Goal: Task Accomplishment & Management: Manage account settings

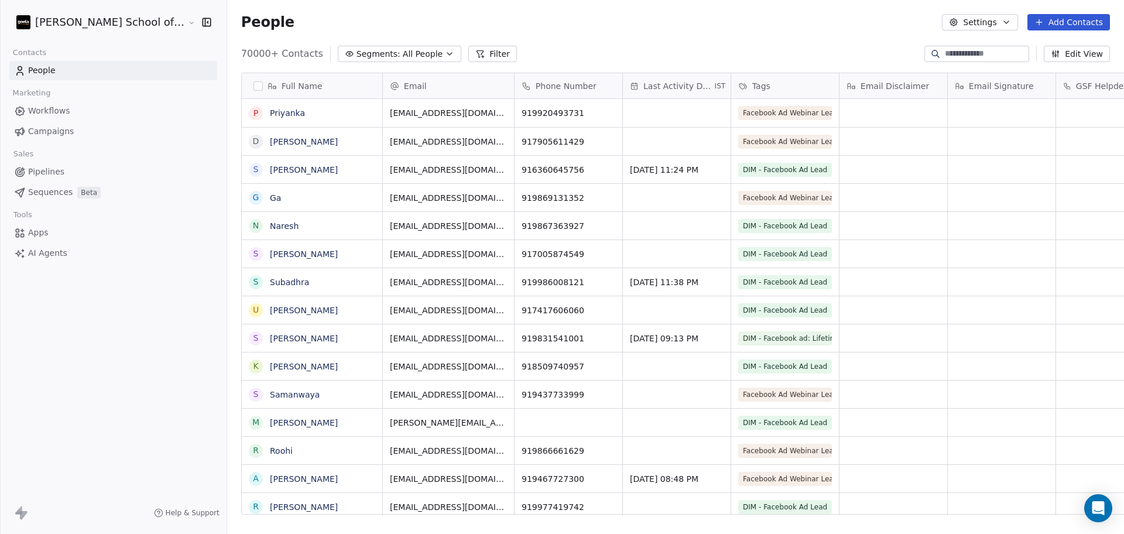
scroll to position [458, 930]
click at [989, 23] on button "Settings" at bounding box center [980, 22] width 76 height 16
click at [978, 81] on span "Import" at bounding box center [987, 85] width 27 height 12
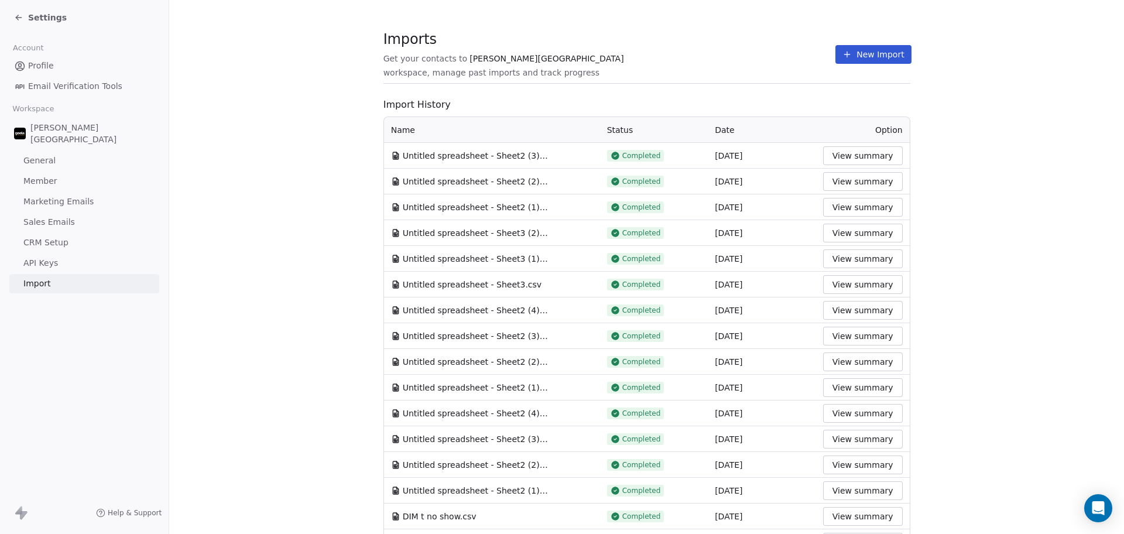
click at [851, 44] on div "Imports Get your contacts to [PERSON_NAME] School workspace, manage past import…" at bounding box center [646, 54] width 527 height 20
click at [852, 45] on button "New Import" at bounding box center [873, 54] width 76 height 19
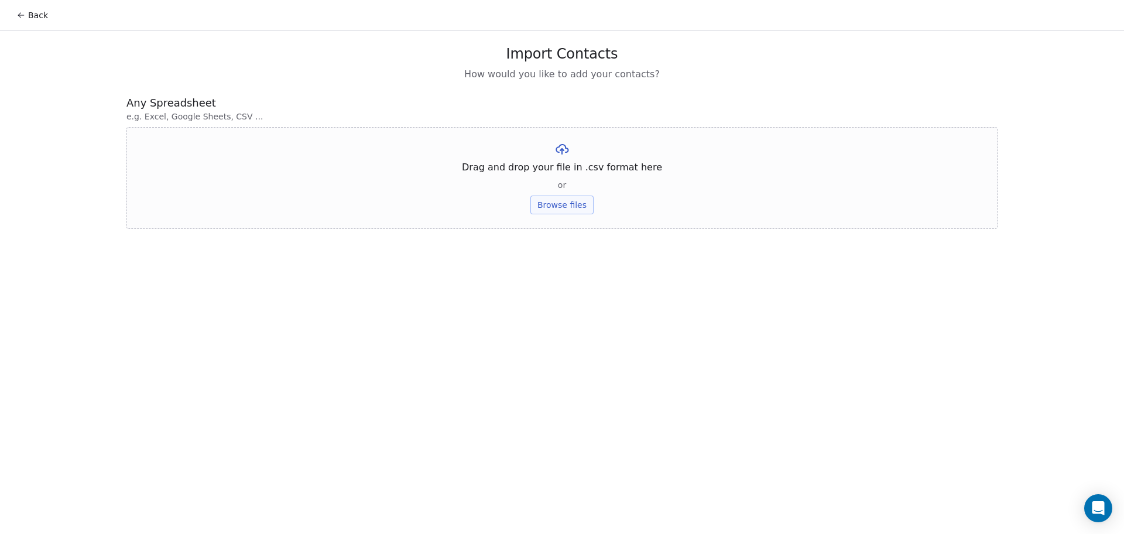
click at [558, 205] on button "Browse files" at bounding box center [561, 205] width 63 height 19
click at [563, 167] on button "Upload" at bounding box center [561, 172] width 43 height 19
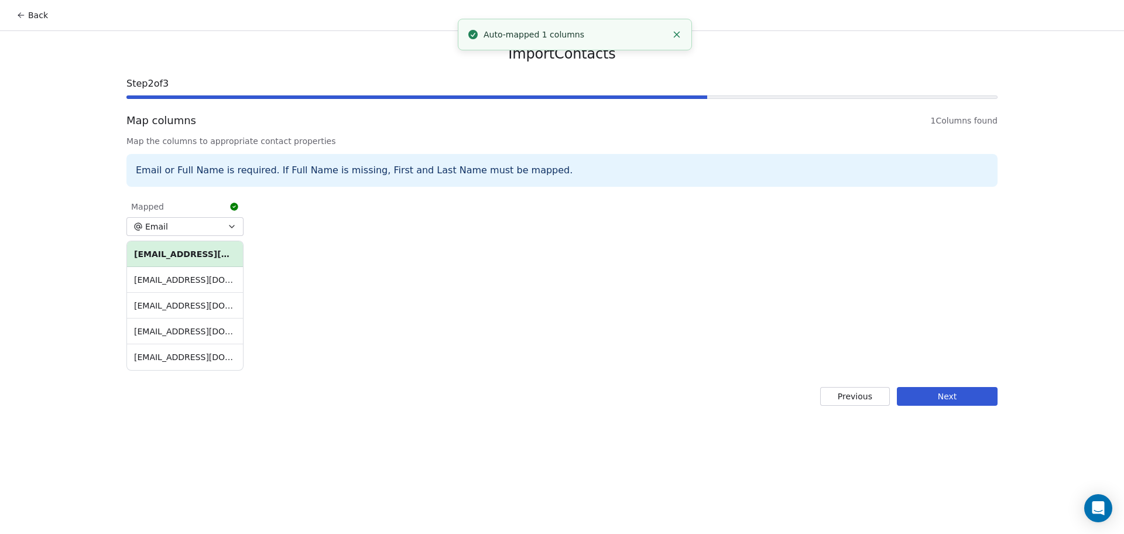
click at [961, 387] on button "Next" at bounding box center [947, 396] width 101 height 19
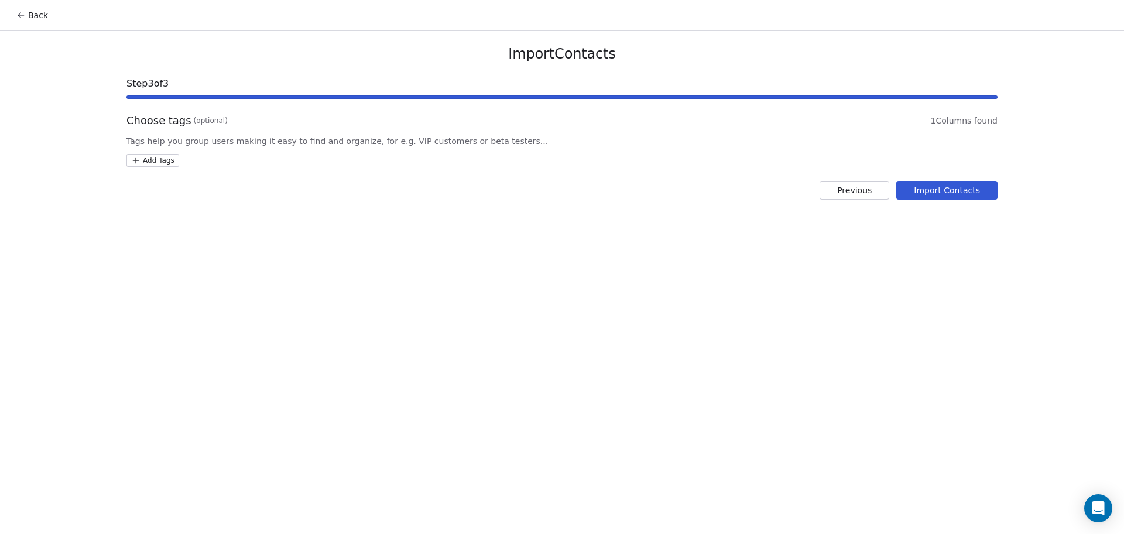
click at [170, 155] on html "Back Import Contacts Step 3 of 3 Choose tags (optional) 1 Columns found Tags he…" at bounding box center [562, 267] width 1124 height 534
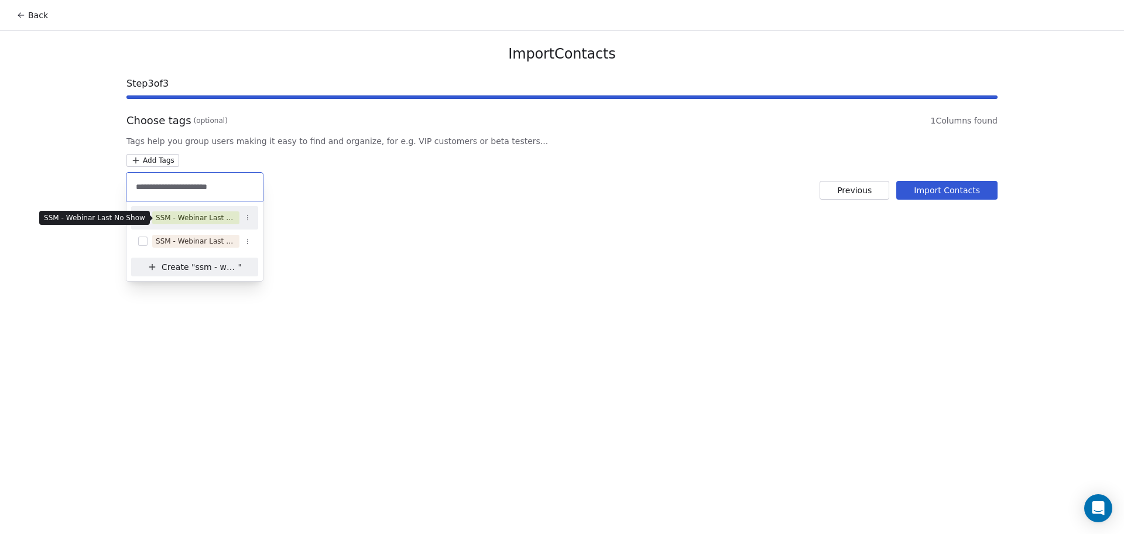
type input "**********"
click at [196, 220] on div "SSM - Webinar Last No Show" at bounding box center [196, 218] width 80 height 11
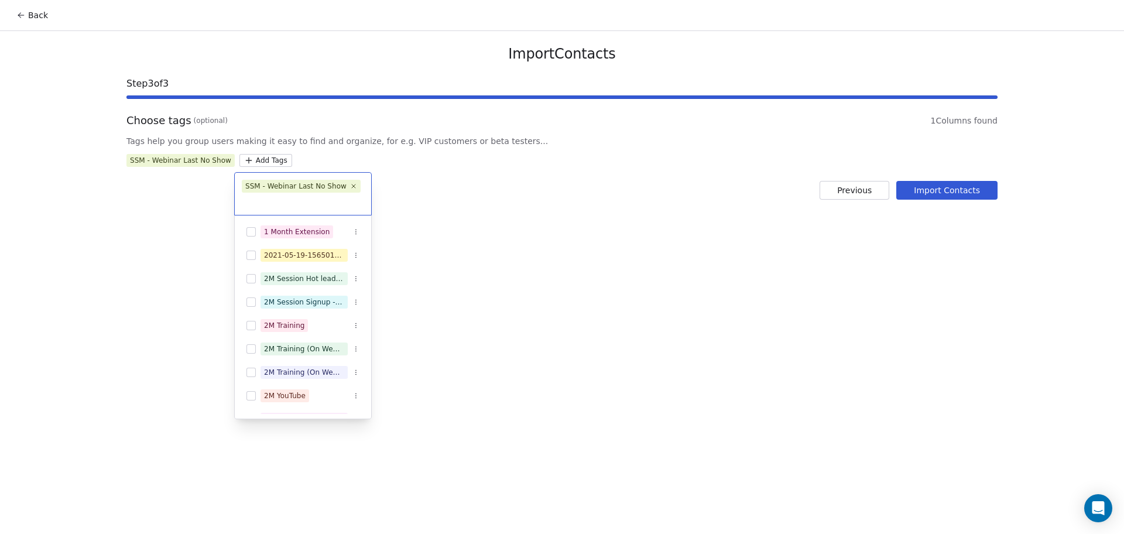
click at [575, 200] on html "Back Import Contacts Step 3 of 3 Choose tags (optional) 1 Columns found Tags he…" at bounding box center [562, 267] width 1124 height 534
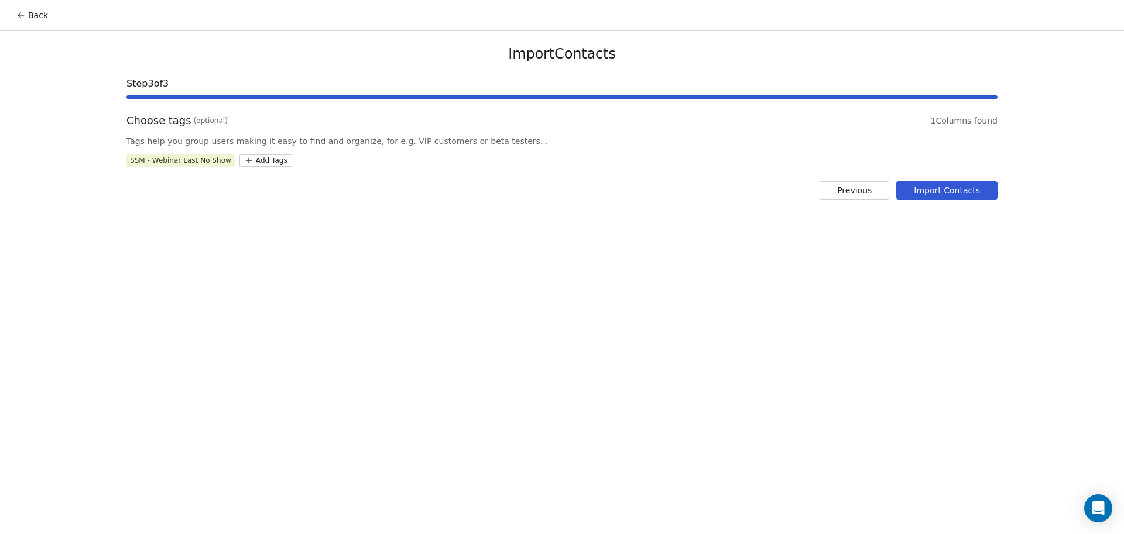
click at [934, 184] on button "Import Contacts" at bounding box center [946, 190] width 101 height 19
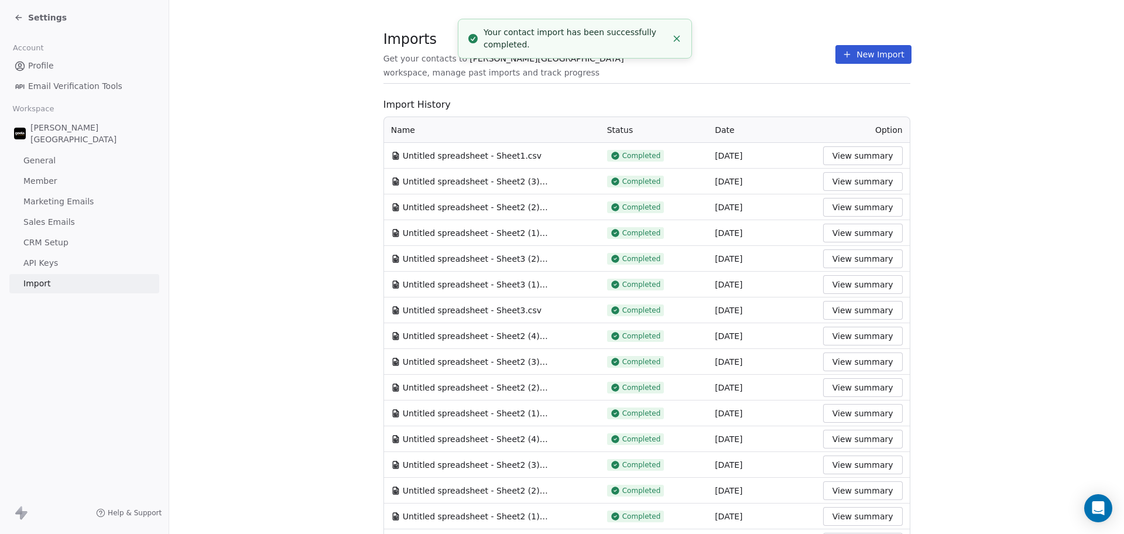
click at [792, 57] on div "Imports Get your contacts to [PERSON_NAME] School workspace, manage past import…" at bounding box center [646, 54] width 527 height 20
click at [842, 57] on icon at bounding box center [846, 54] width 9 height 9
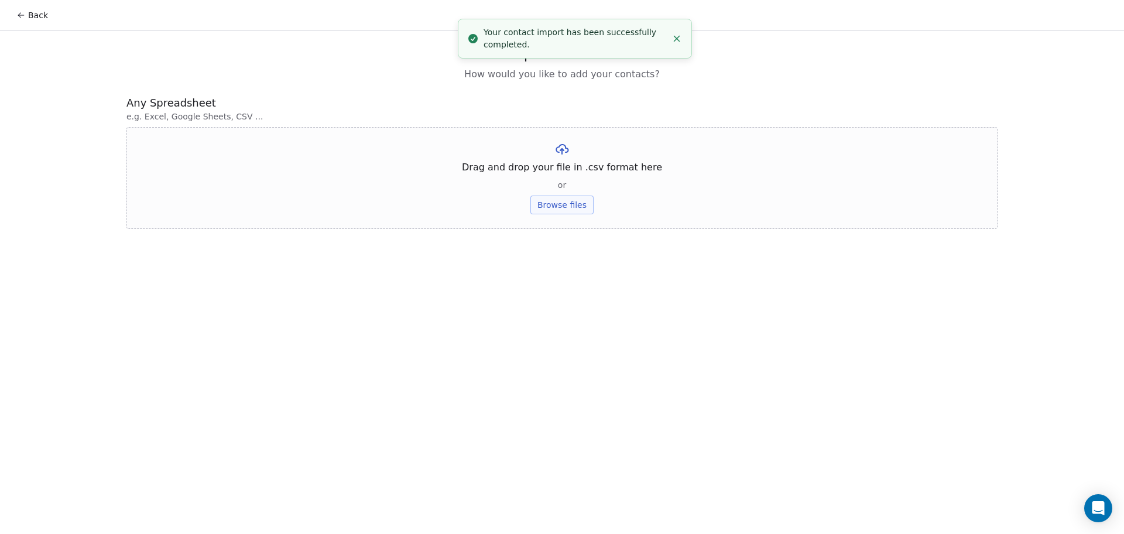
click at [543, 206] on button "Browse files" at bounding box center [561, 205] width 63 height 19
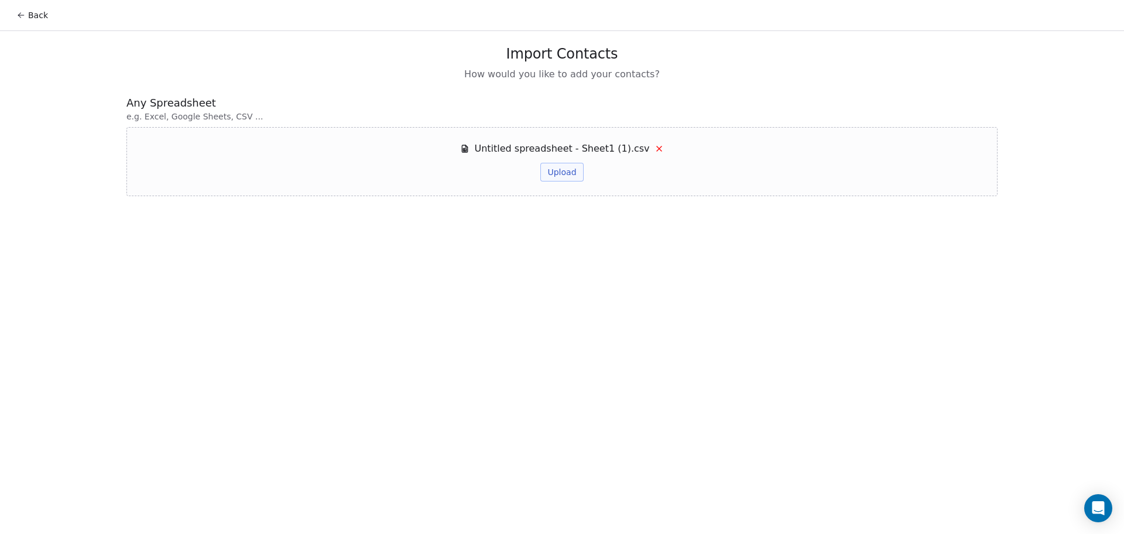
click at [575, 181] on div "Untitled spreadsheet - Sheet1 (1).csv Upload" at bounding box center [561, 161] width 871 height 69
click at [573, 177] on button "Upload" at bounding box center [561, 172] width 43 height 19
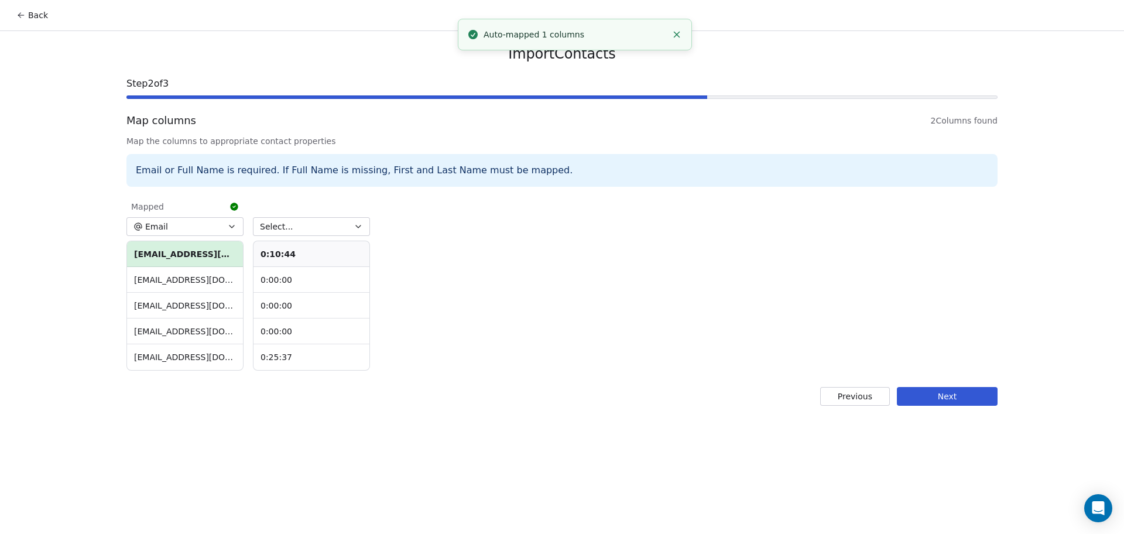
click at [285, 237] on div "Select... 0:10:44 0:00:00 0:00:00 0:00:00 0:25:37" at bounding box center [311, 283] width 117 height 174
click at [284, 235] on button "Select..." at bounding box center [311, 226] width 117 height 19
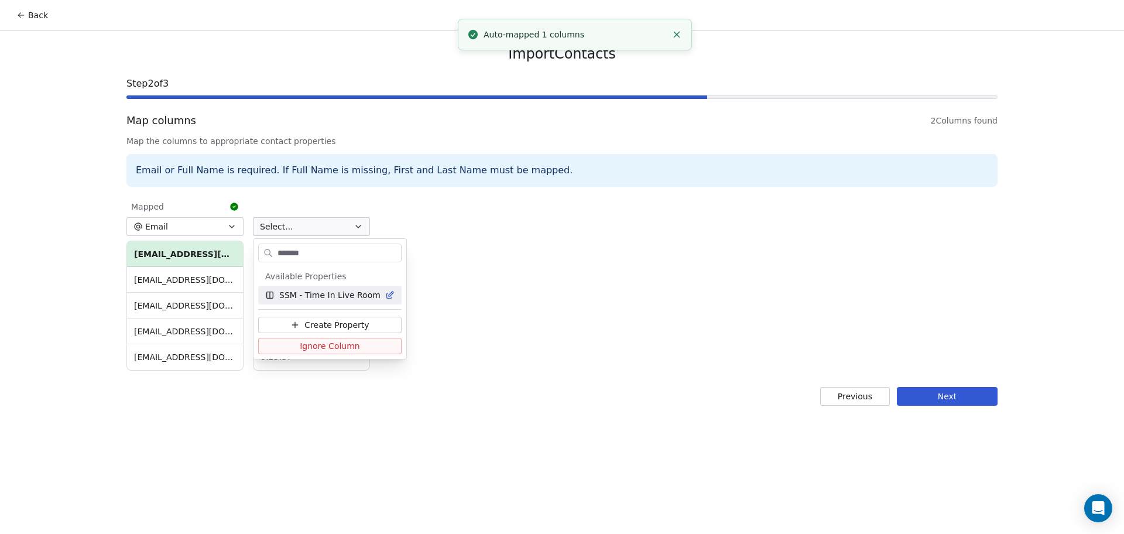
type input "*******"
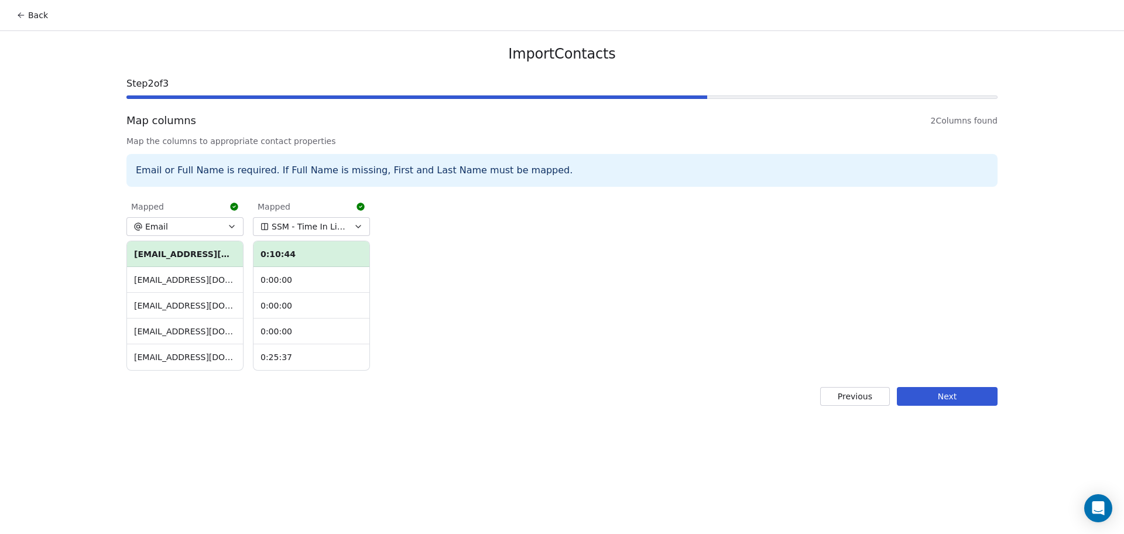
click at [955, 392] on button "Next" at bounding box center [947, 396] width 101 height 19
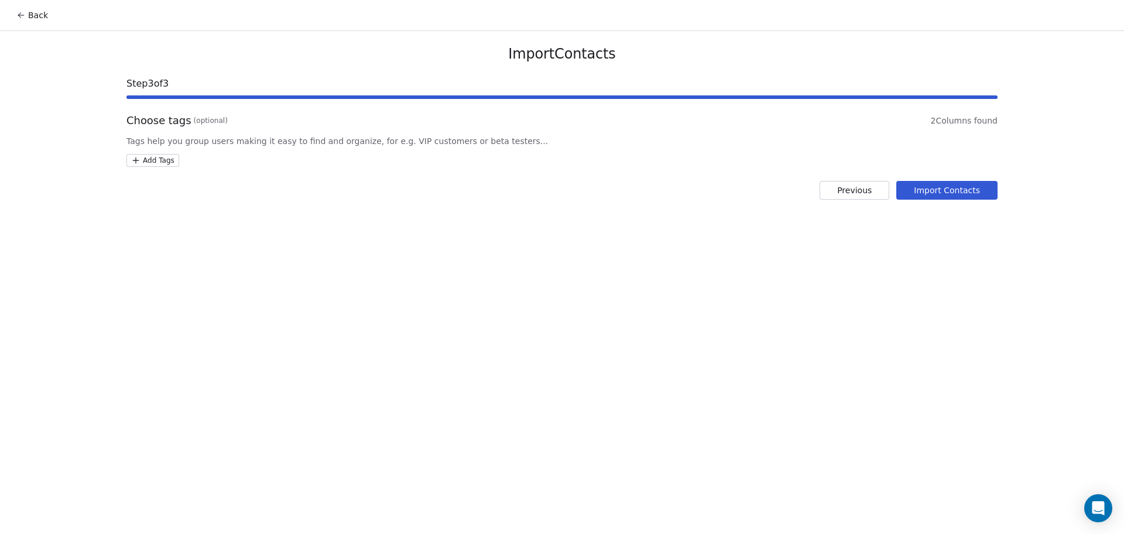
click at [138, 156] on html "Back Import Contacts Step 3 of 3 Choose tags (optional) 2 Columns found Tags he…" at bounding box center [562, 267] width 1124 height 534
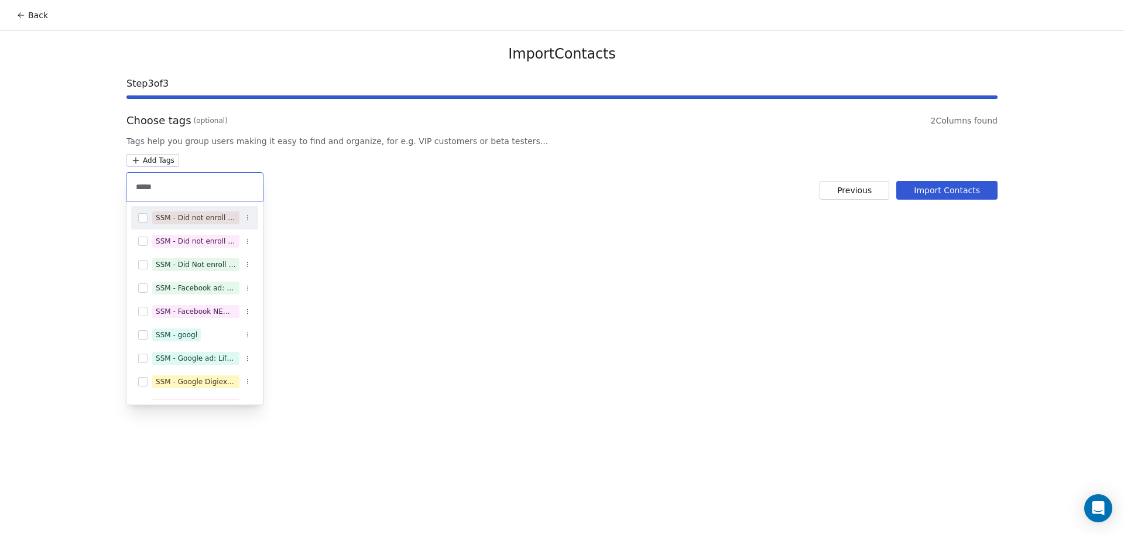
type input "*****"
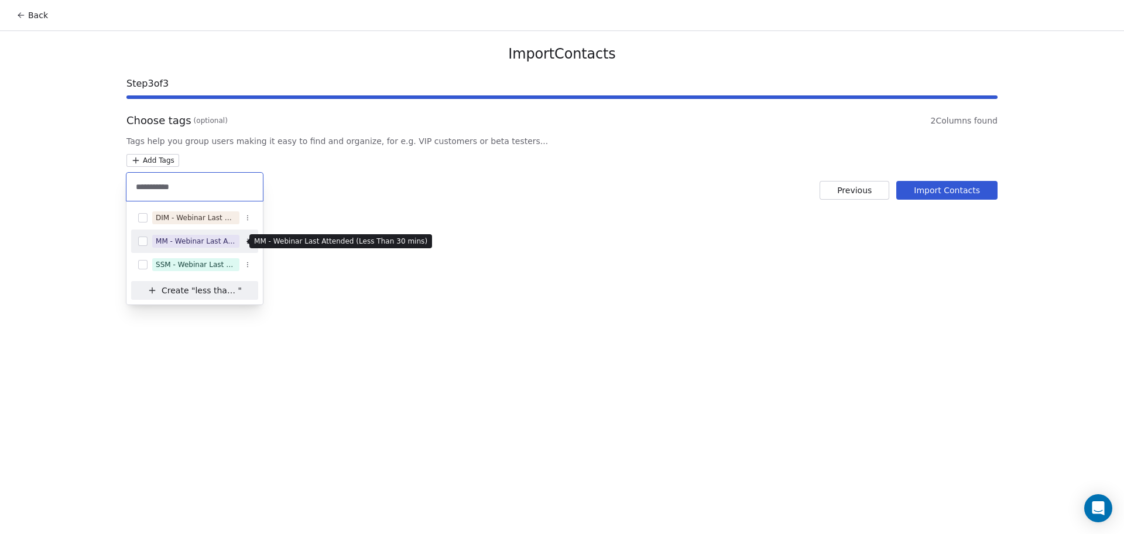
type input "**********"
click at [198, 238] on div "MM - Webinar Last Attended (Less Than 30 mins)" at bounding box center [196, 241] width 80 height 11
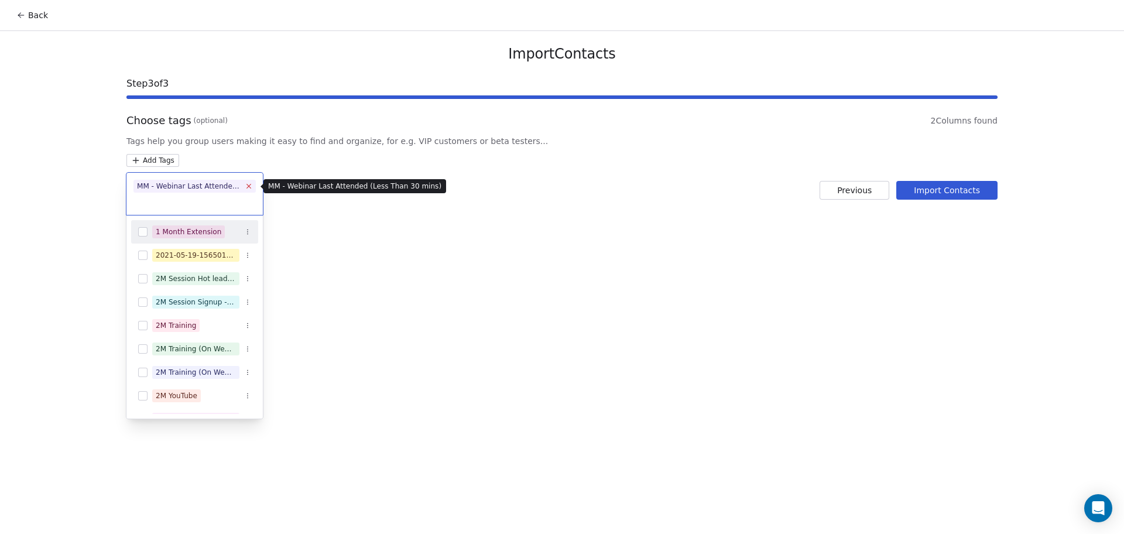
click at [249, 183] on icon at bounding box center [249, 186] width 8 height 8
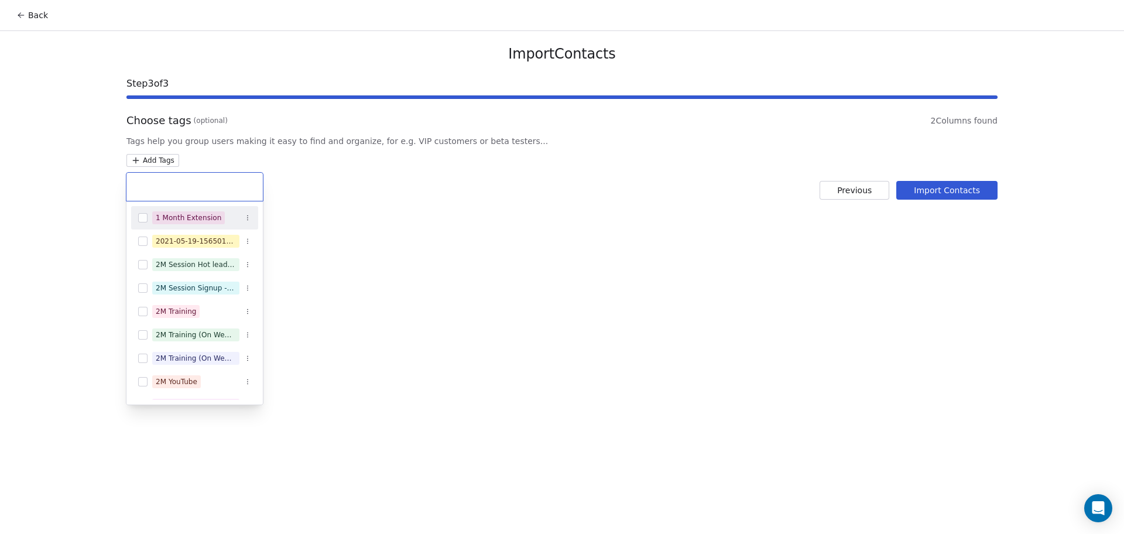
click at [235, 191] on input "text" at bounding box center [194, 186] width 122 height 13
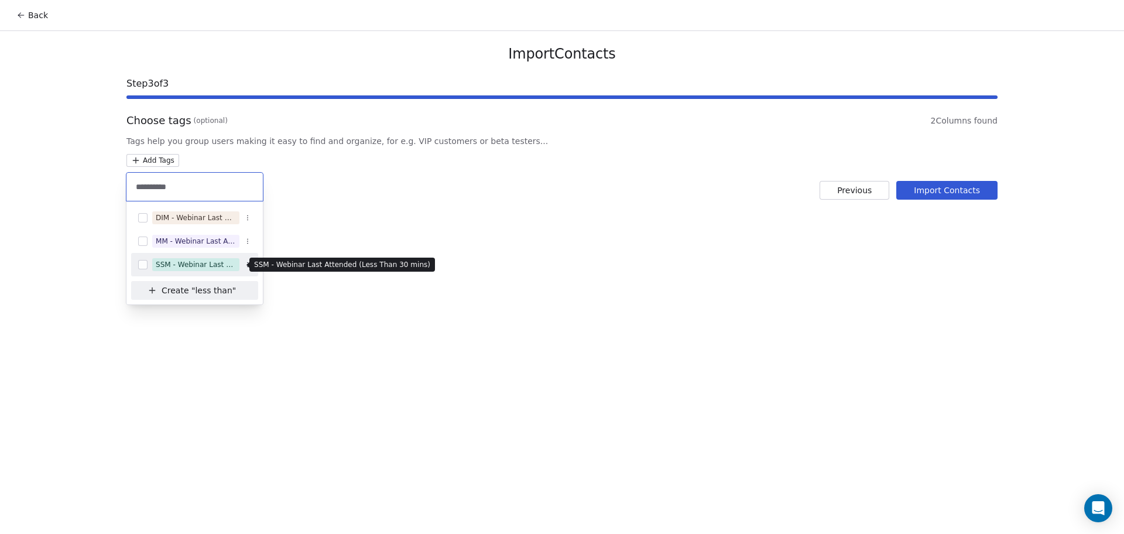
type input "*********"
click at [205, 261] on div "SSM - Webinar Last Attended (Less Than 30 mins)" at bounding box center [196, 264] width 80 height 11
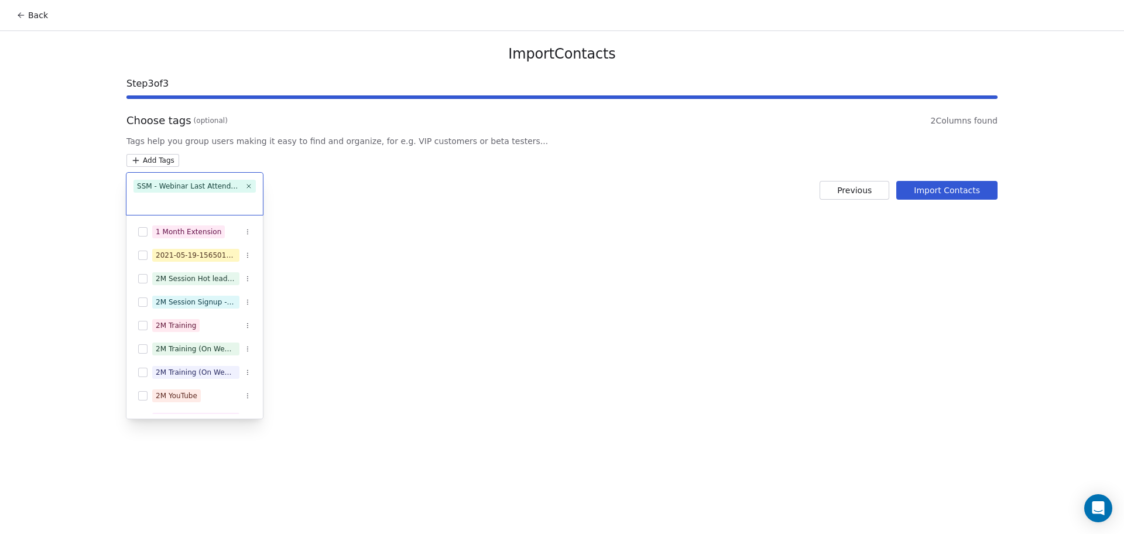
click at [625, 144] on html "Back Import Contacts Step 3 of 3 Choose tags (optional) 2 Columns found Tags he…" at bounding box center [562, 267] width 1124 height 534
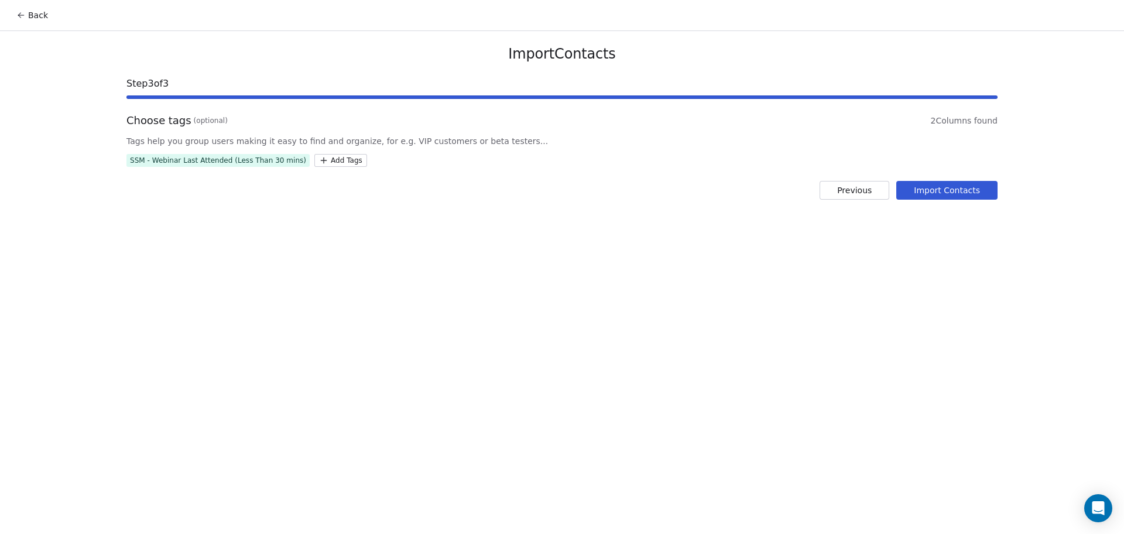
click at [958, 190] on button "Import Contacts" at bounding box center [946, 190] width 101 height 19
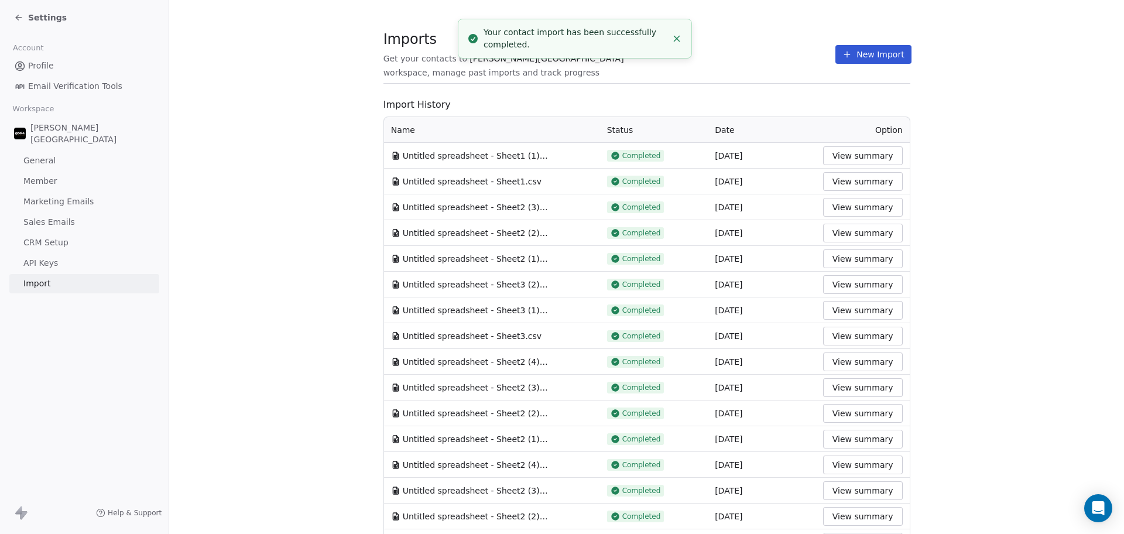
click at [791, 28] on section "Imports Get your contacts to [PERSON_NAME] School workspace, manage past import…" at bounding box center [646, 515] width 955 height 1031
click at [854, 49] on button "New Import" at bounding box center [873, 54] width 76 height 19
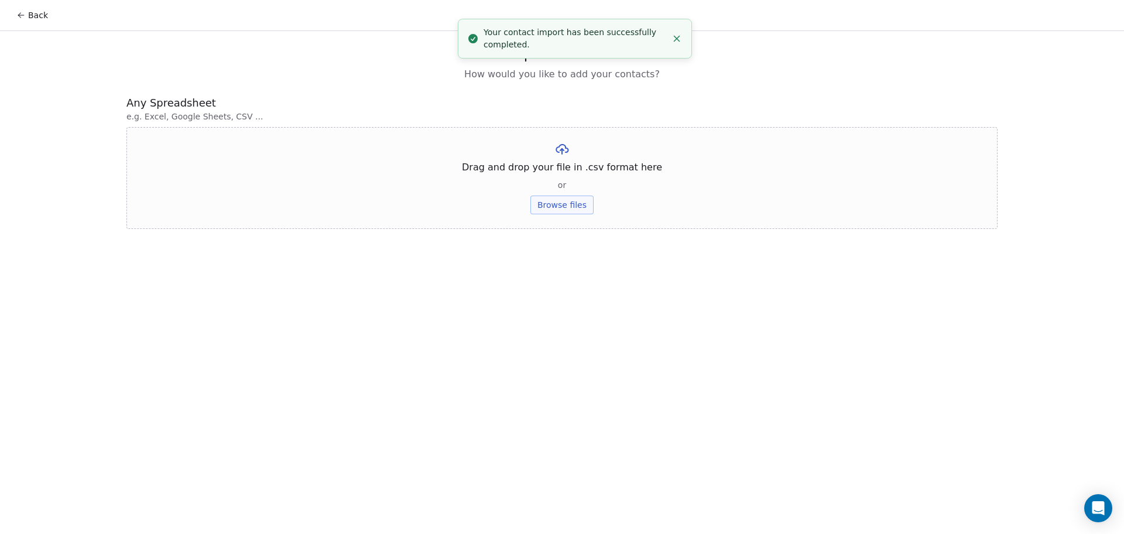
click at [544, 208] on button "Browse files" at bounding box center [561, 205] width 63 height 19
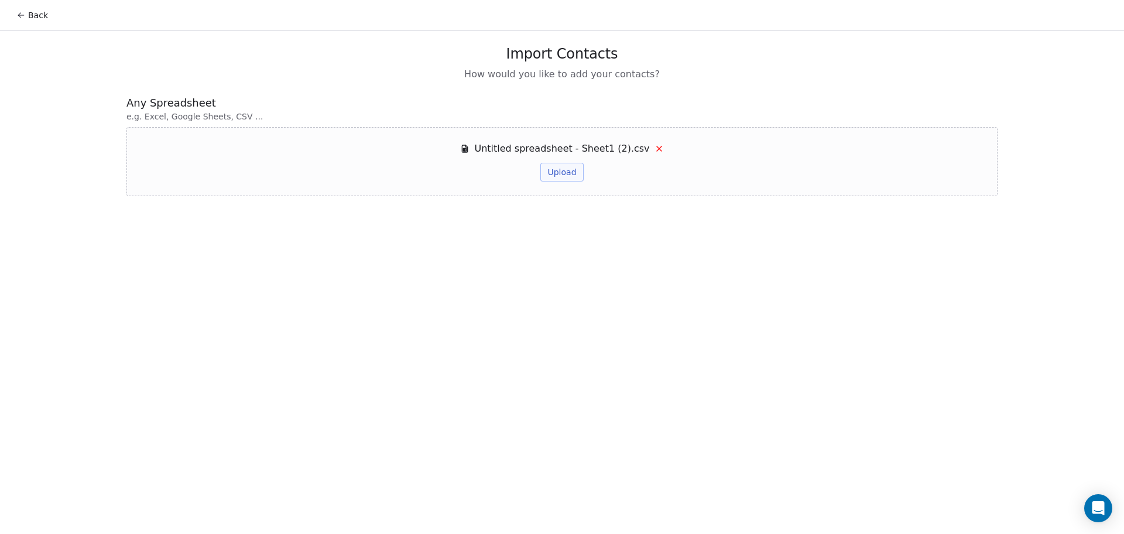
click at [553, 163] on button "Upload" at bounding box center [561, 172] width 43 height 19
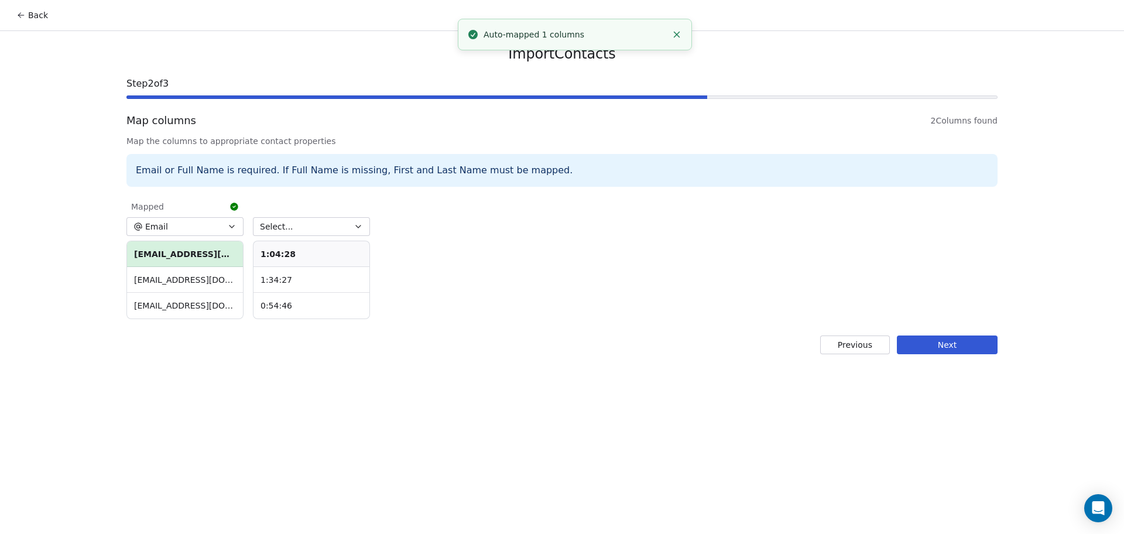
click at [296, 213] on div "Select... 1:04:28 1:34:27 0:54:46" at bounding box center [311, 257] width 117 height 123
click at [298, 226] on button "Select..." at bounding box center [311, 226] width 117 height 19
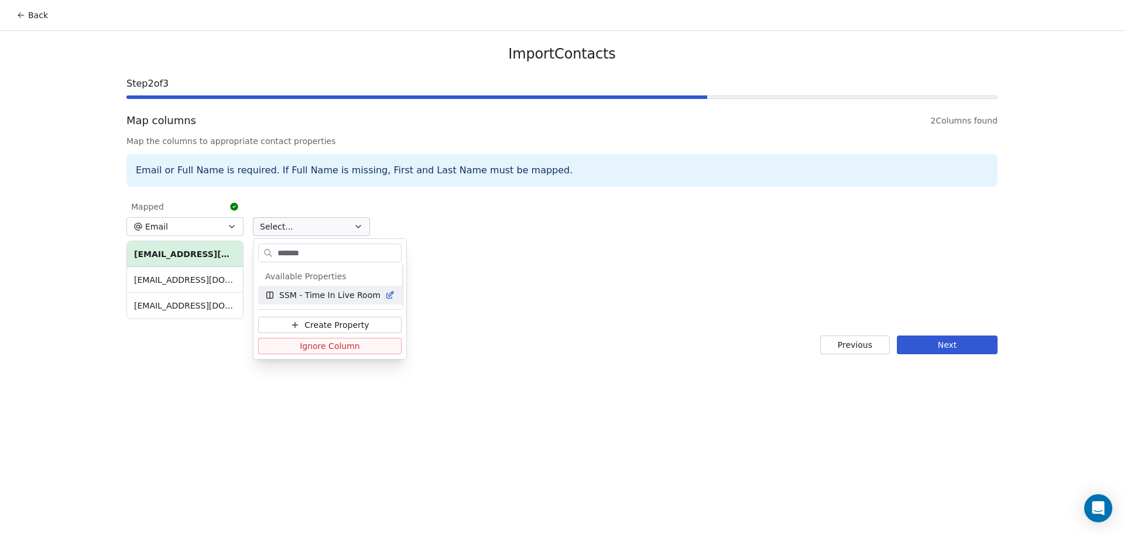
type input "*******"
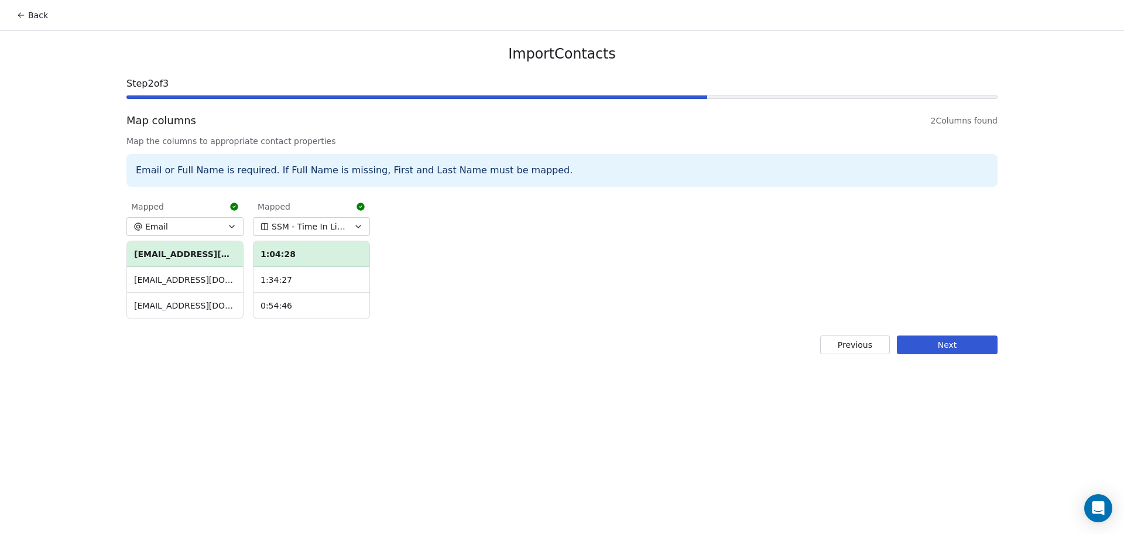
click at [952, 349] on button "Next" at bounding box center [947, 344] width 101 height 19
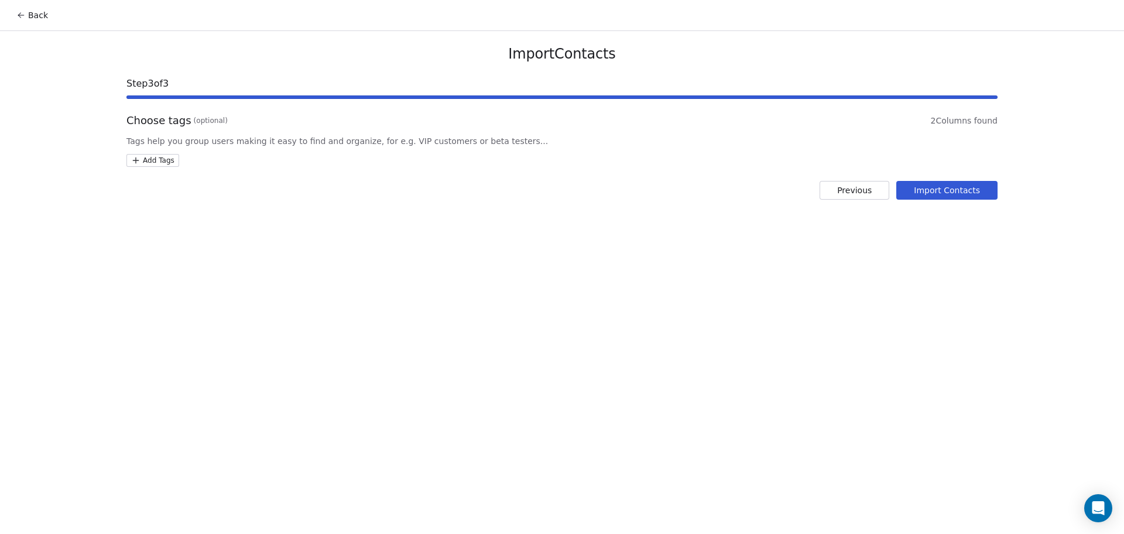
click at [156, 157] on html "Back Import Contacts Step 3 of 3 Choose tags (optional) 2 Columns found Tags he…" at bounding box center [562, 267] width 1124 height 534
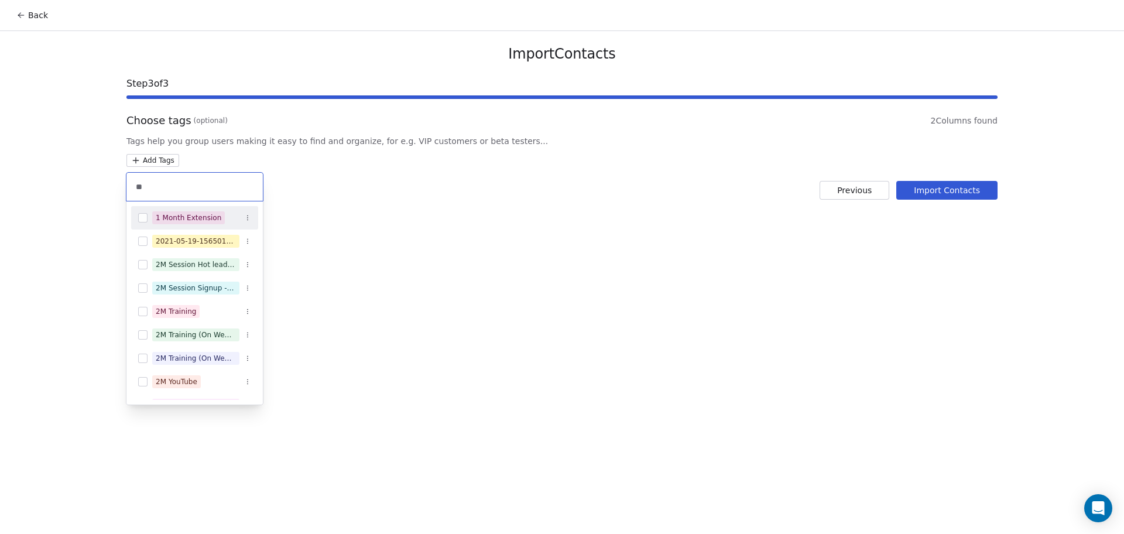
type input "*"
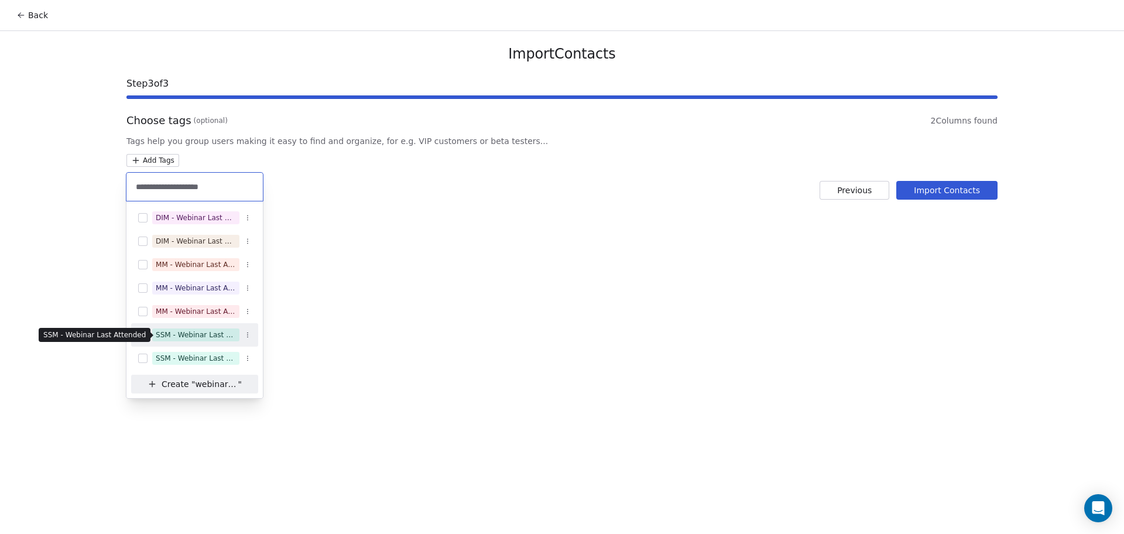
type input "**********"
click at [167, 334] on div "SSM - Webinar Last Attended" at bounding box center [196, 335] width 80 height 11
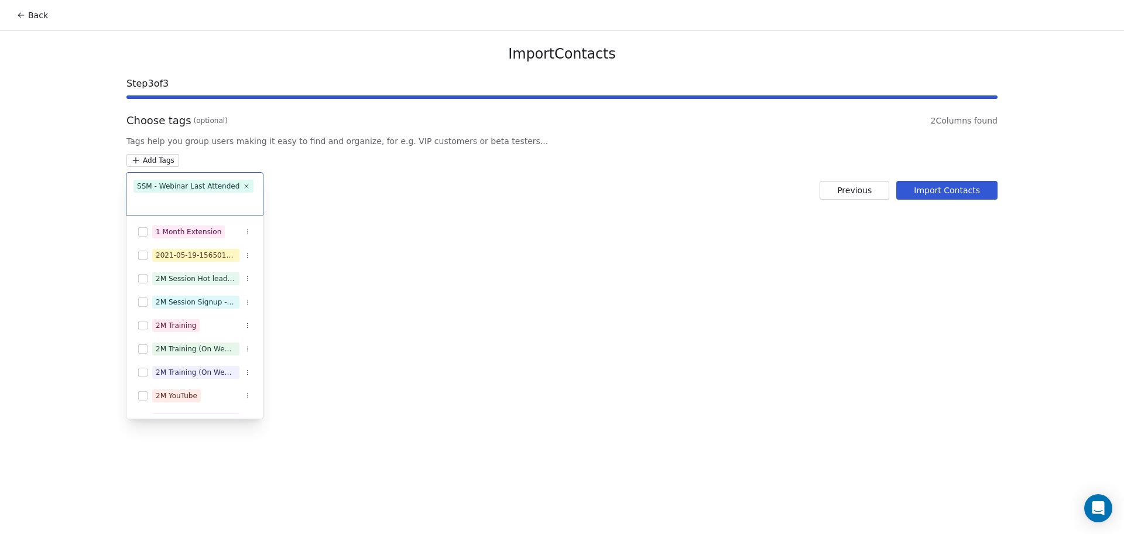
click at [947, 196] on html "Back Import Contacts Step 3 of 3 Choose tags (optional) 2 Columns found Tags he…" at bounding box center [562, 267] width 1124 height 534
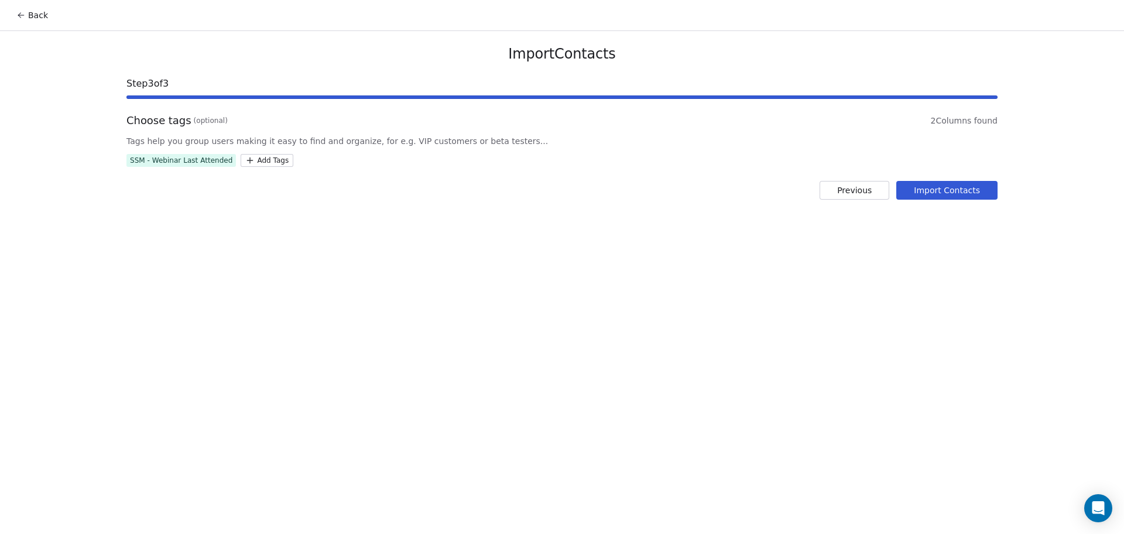
click at [986, 188] on button "Import Contacts" at bounding box center [946, 190] width 101 height 19
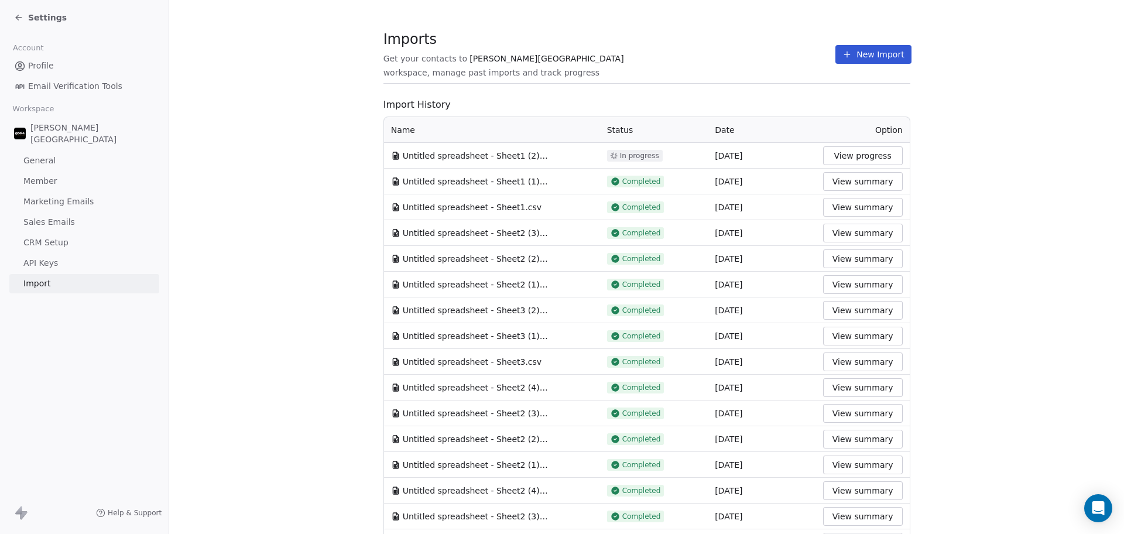
click at [728, 60] on div "Imports Get your contacts to [PERSON_NAME] School workspace, manage past import…" at bounding box center [646, 54] width 527 height 20
click at [864, 54] on button "New Import" at bounding box center [873, 54] width 76 height 19
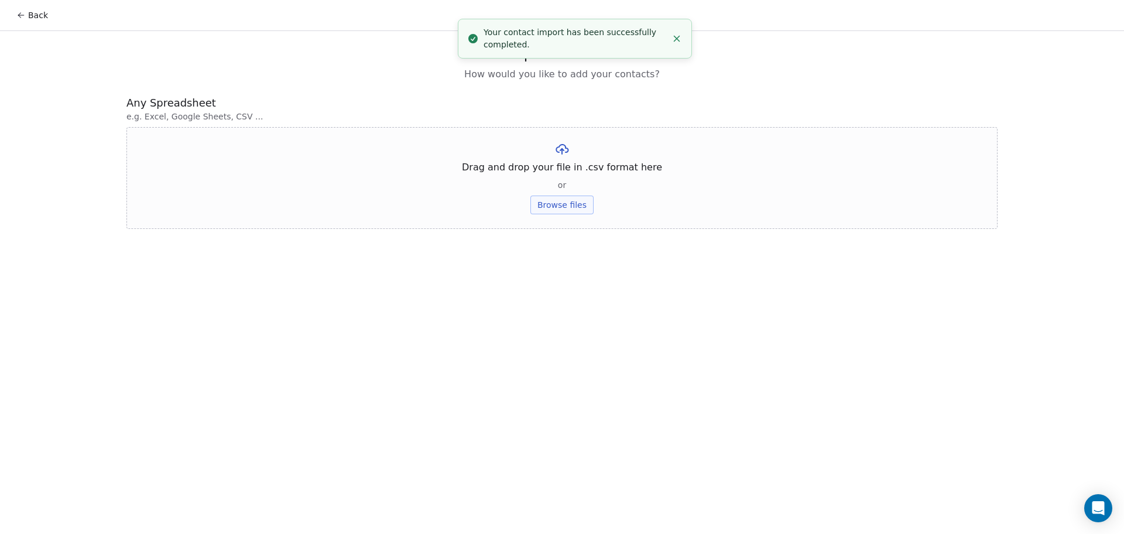
click at [558, 207] on button "Browse files" at bounding box center [561, 205] width 63 height 19
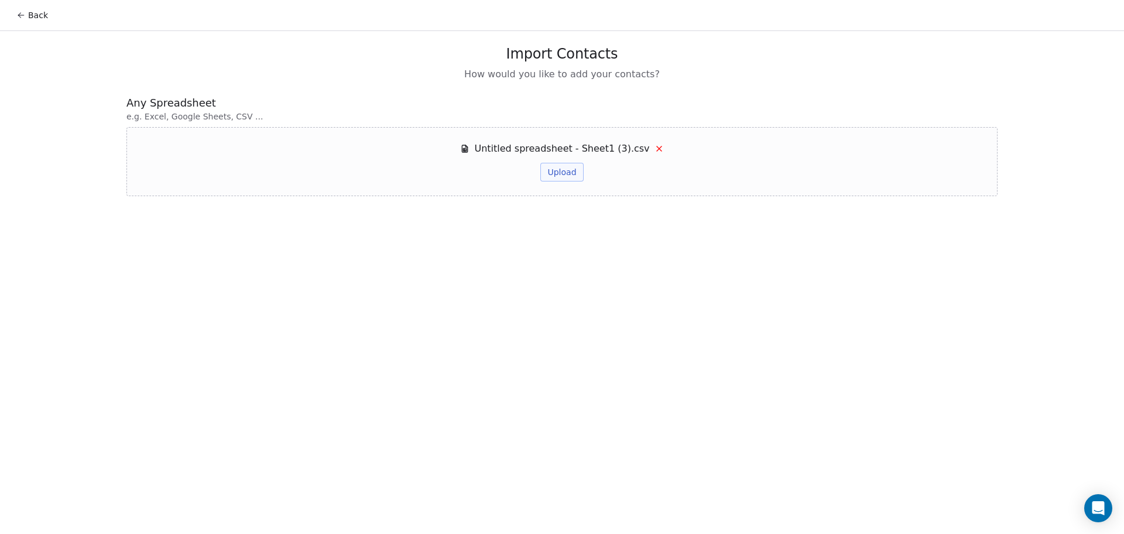
click at [558, 172] on button "Upload" at bounding box center [561, 172] width 43 height 19
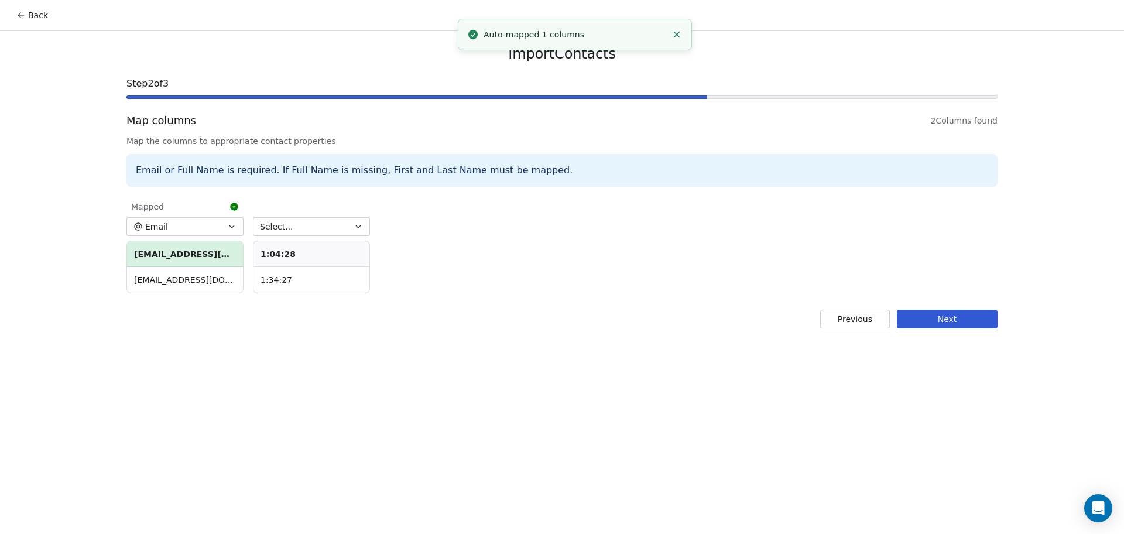
click at [299, 221] on button "Select..." at bounding box center [311, 226] width 117 height 19
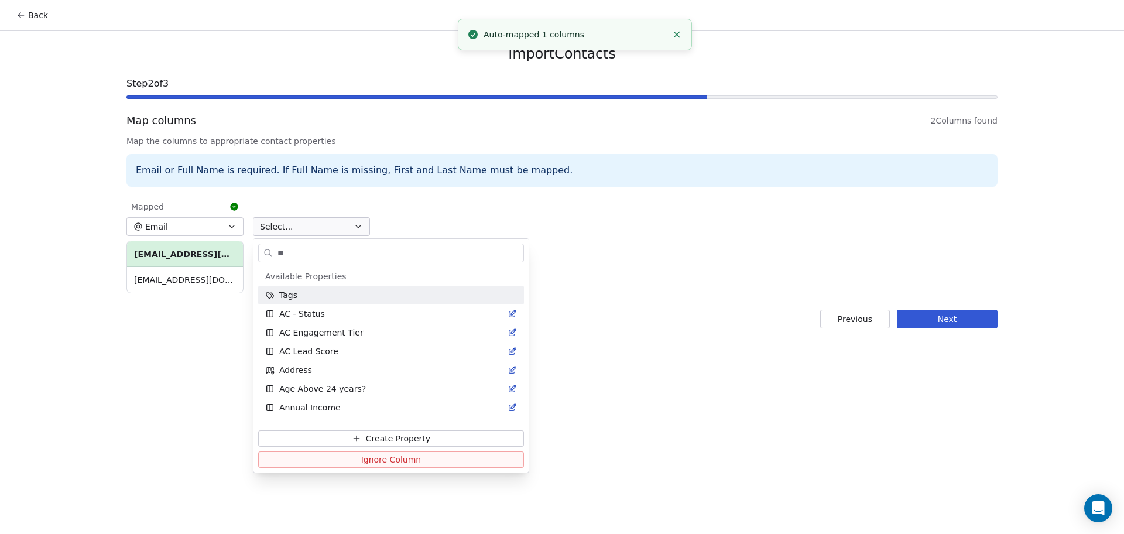
type input "*"
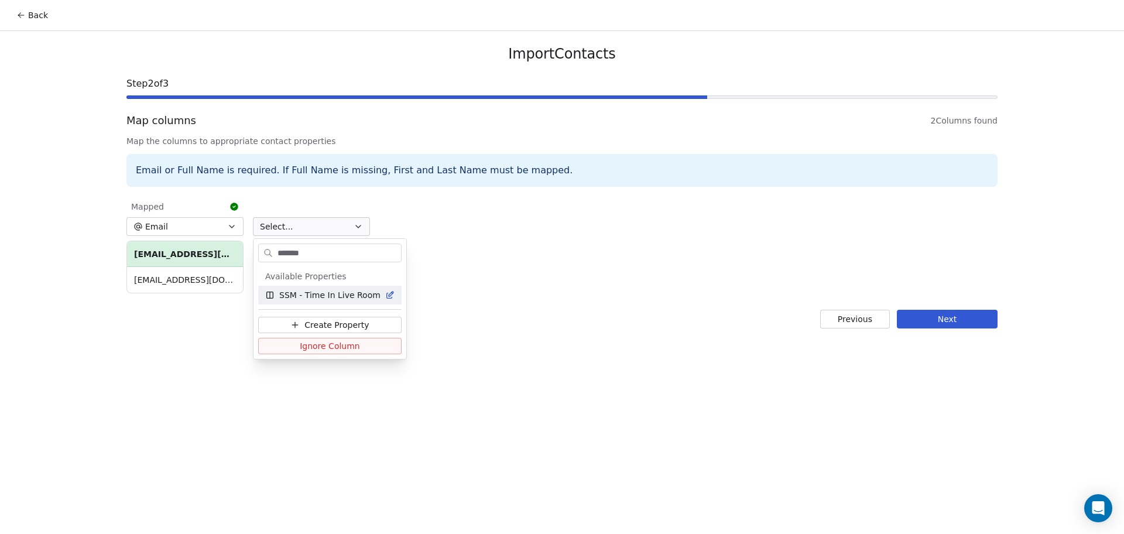
type input "*******"
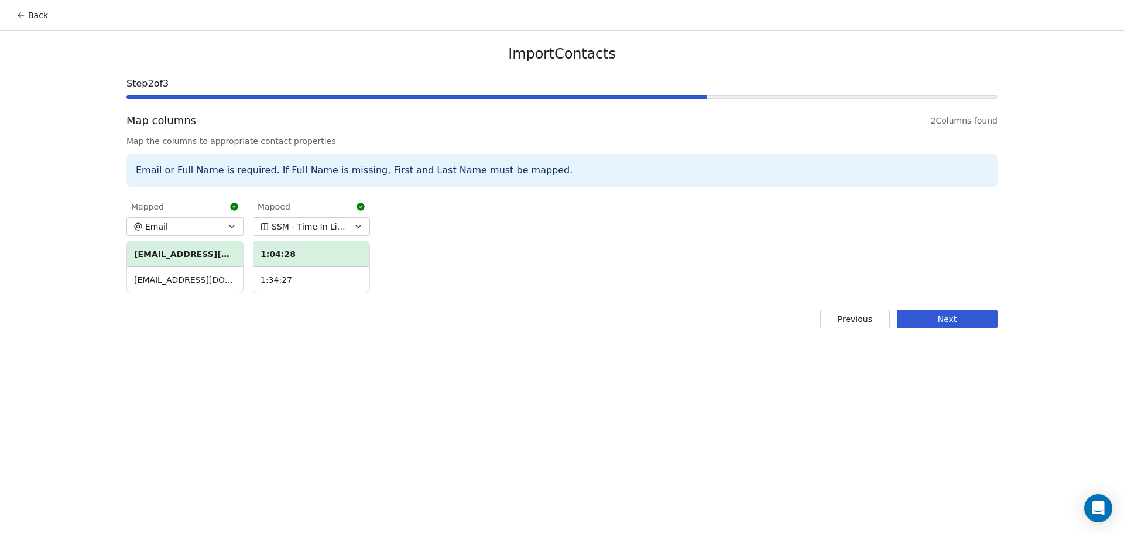
click at [974, 296] on div "Import Contacts Step 2 of 3 Map columns 2 Columns found Map the columns to appr…" at bounding box center [561, 186] width 899 height 311
click at [954, 325] on button "Next" at bounding box center [947, 319] width 101 height 19
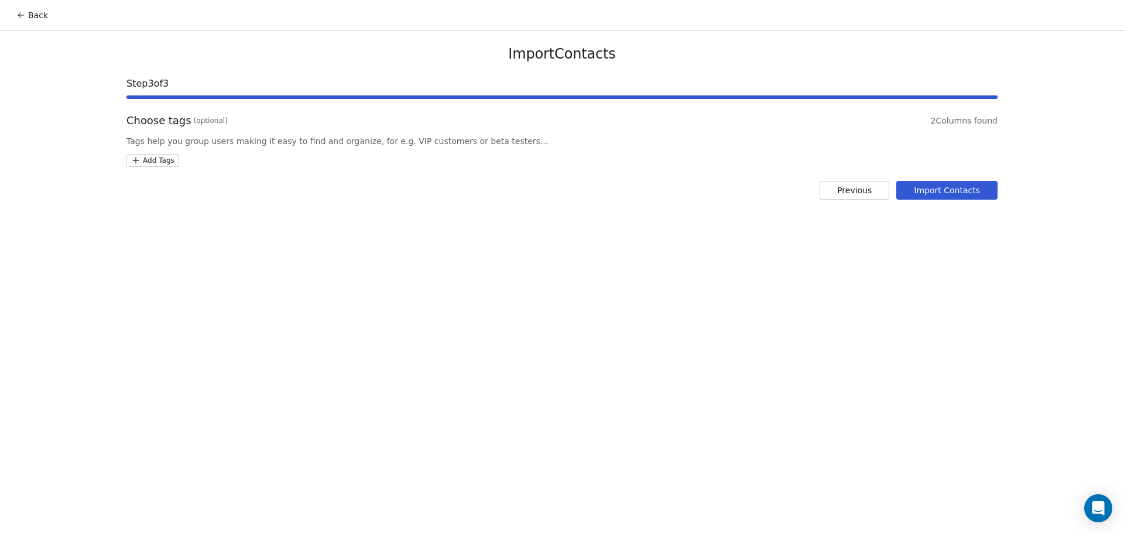
click at [163, 165] on html "Back Import Contacts Step 3 of 3 Choose tags (optional) 2 Columns found Tags he…" at bounding box center [562, 267] width 1124 height 534
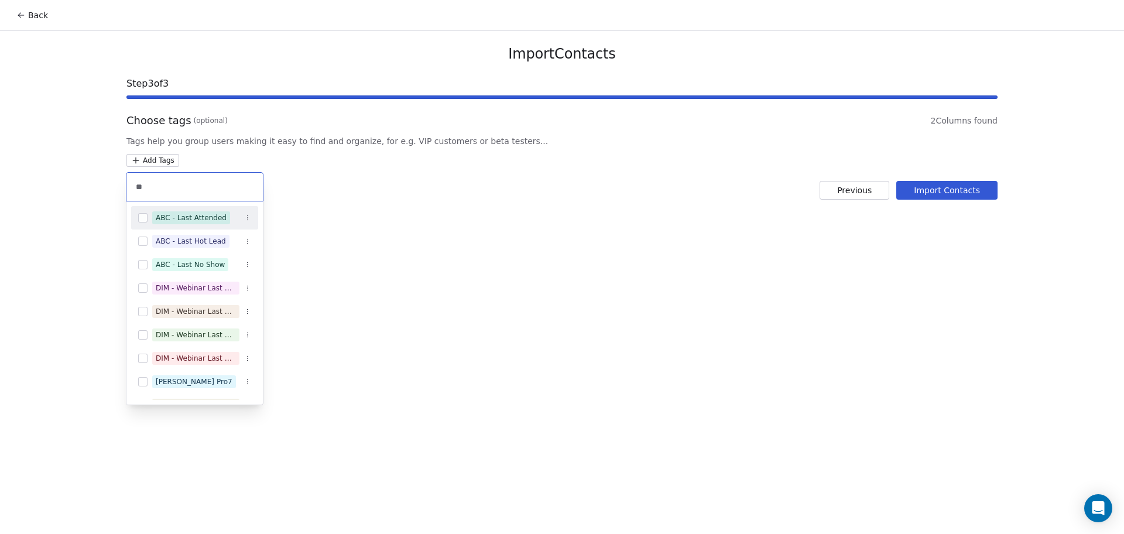
type input "*"
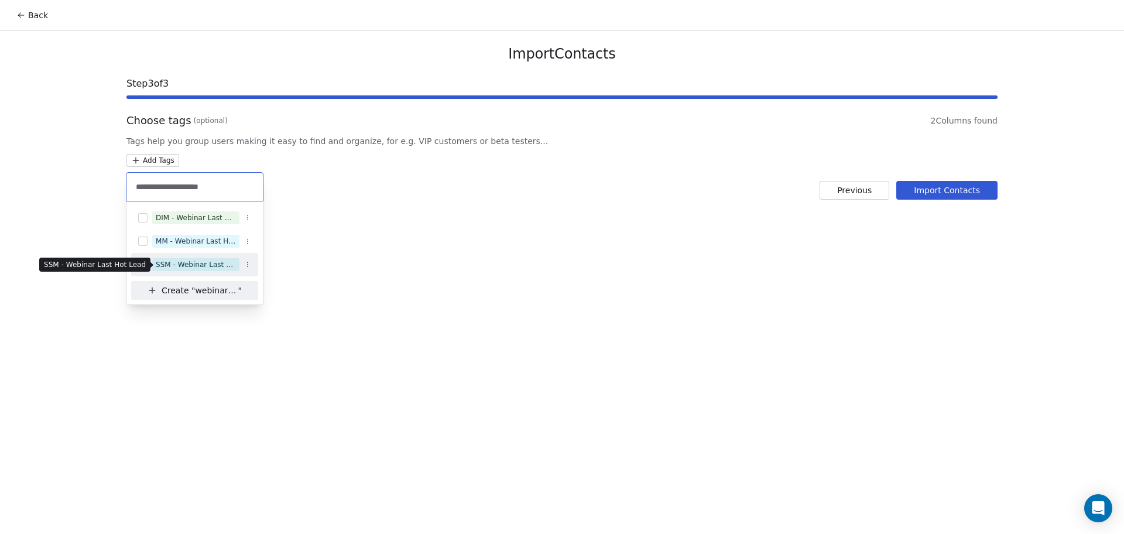
type input "**********"
click at [205, 262] on div "SSM - Webinar Last Hot Lead" at bounding box center [196, 264] width 80 height 11
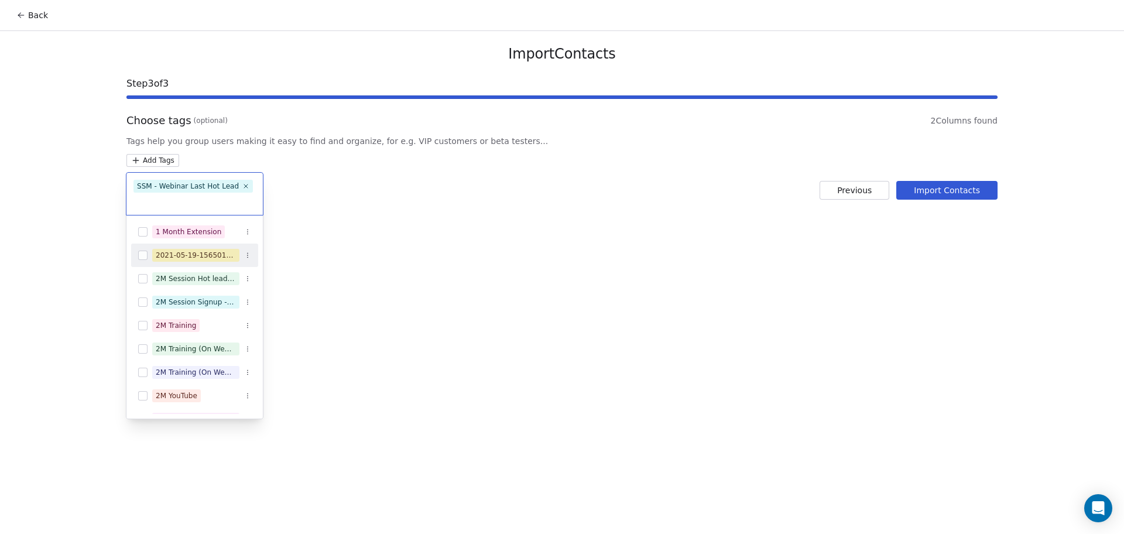
click at [971, 190] on html "Back Import Contacts Step 3 of 3 Choose tags (optional) 2 Columns found Tags he…" at bounding box center [562, 267] width 1124 height 534
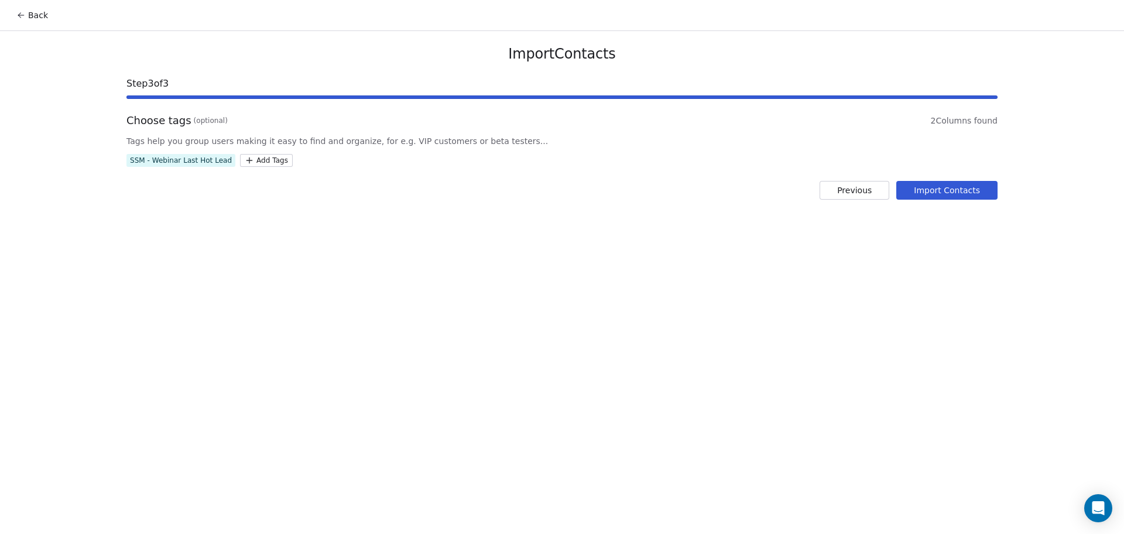
click at [970, 185] on button "Import Contacts" at bounding box center [946, 190] width 101 height 19
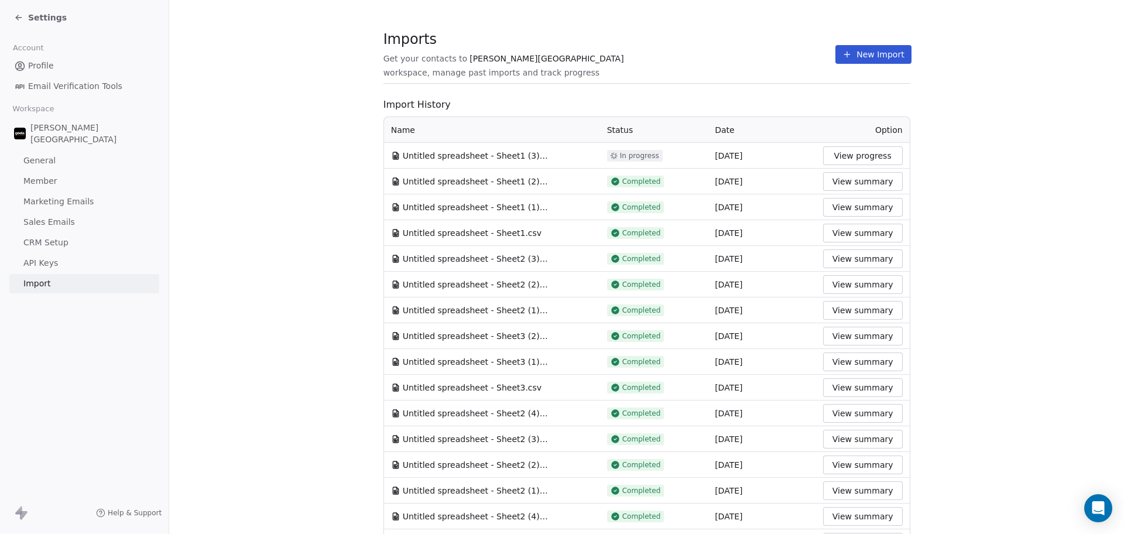
click at [979, 179] on section "Imports Get your contacts to [PERSON_NAME] School workspace, manage past import…" at bounding box center [646, 541] width 955 height 1082
